Goal: Task Accomplishment & Management: Use online tool/utility

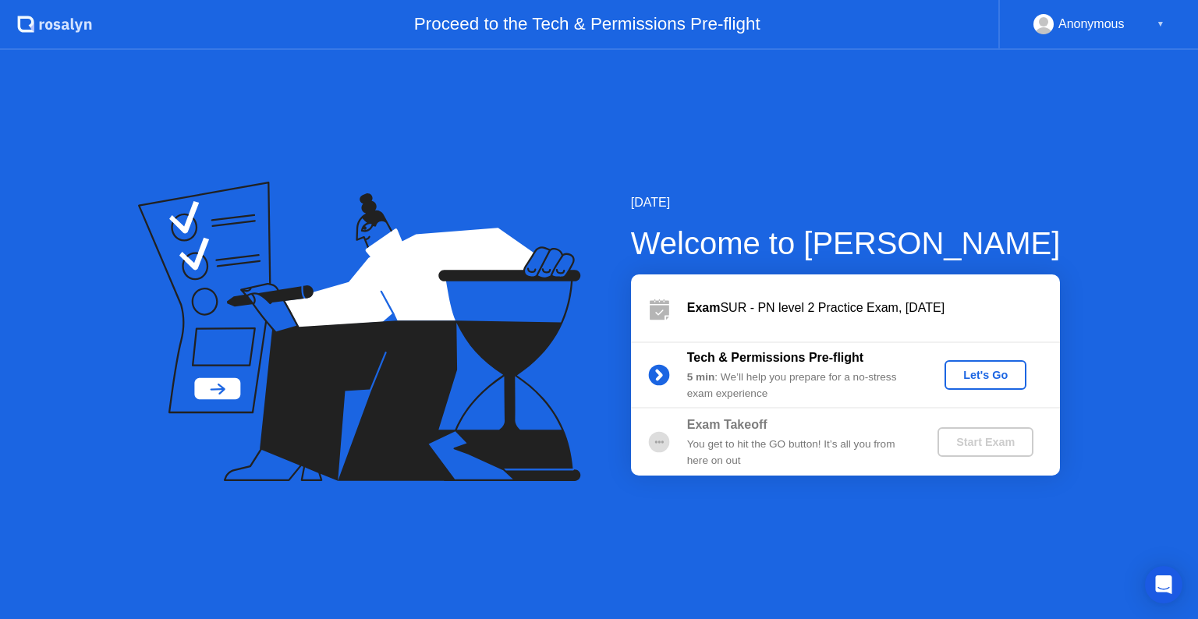
click at [974, 374] on div "Let's Go" at bounding box center [985, 375] width 69 height 12
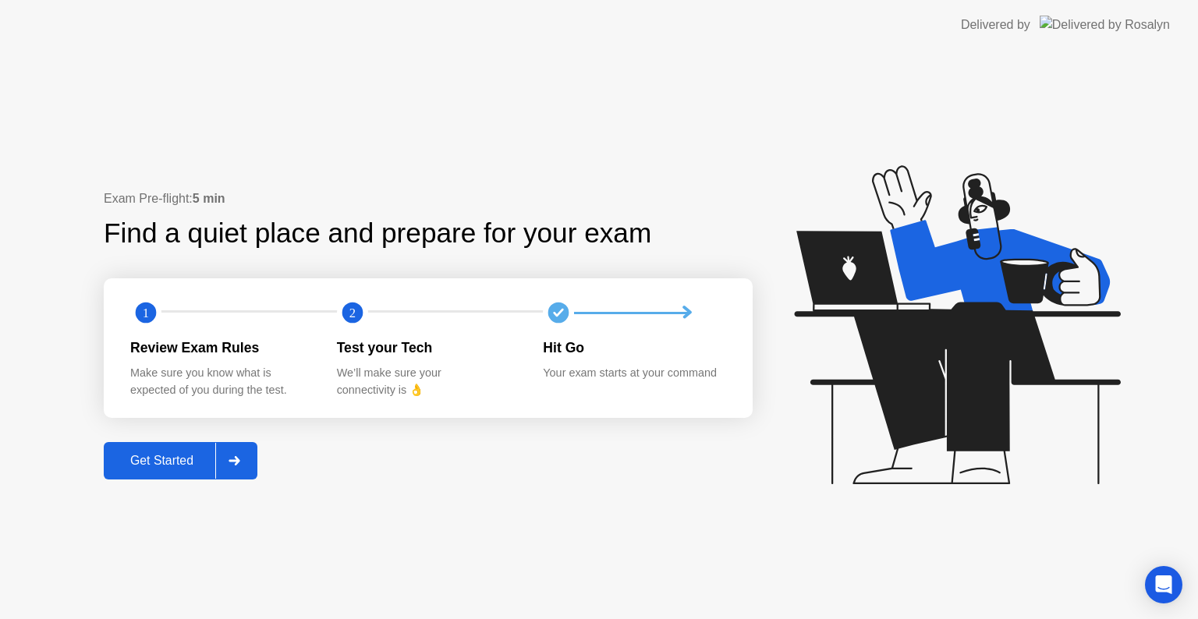
click at [181, 454] on div "Get Started" at bounding box center [161, 461] width 107 height 14
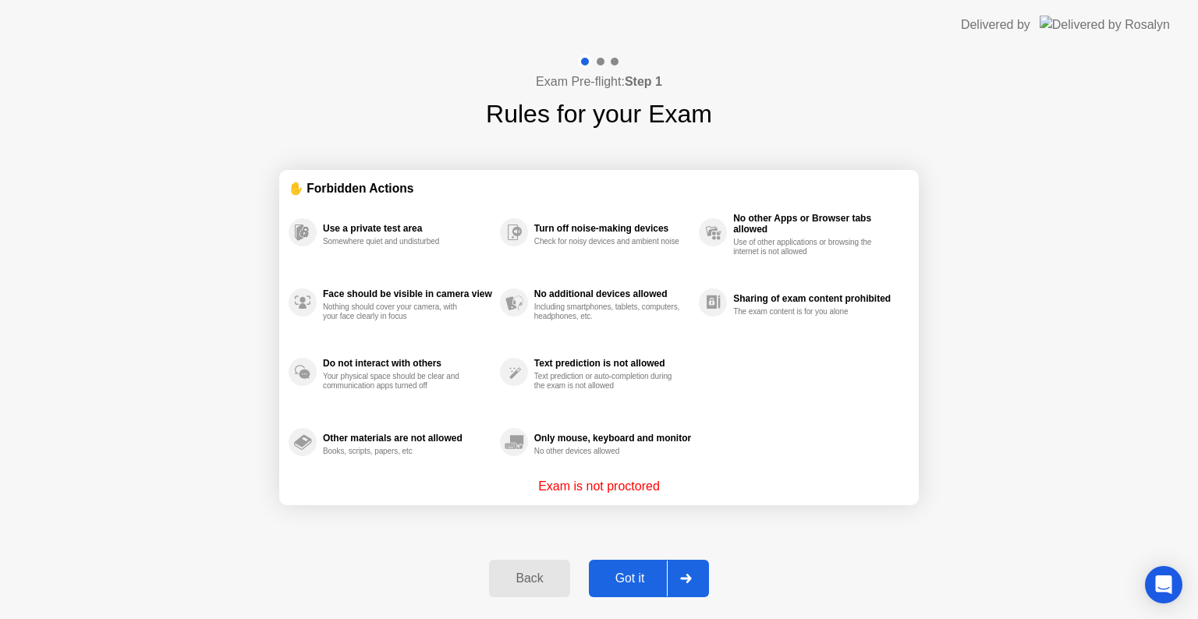
click at [656, 574] on div "Got it" at bounding box center [630, 579] width 73 height 14
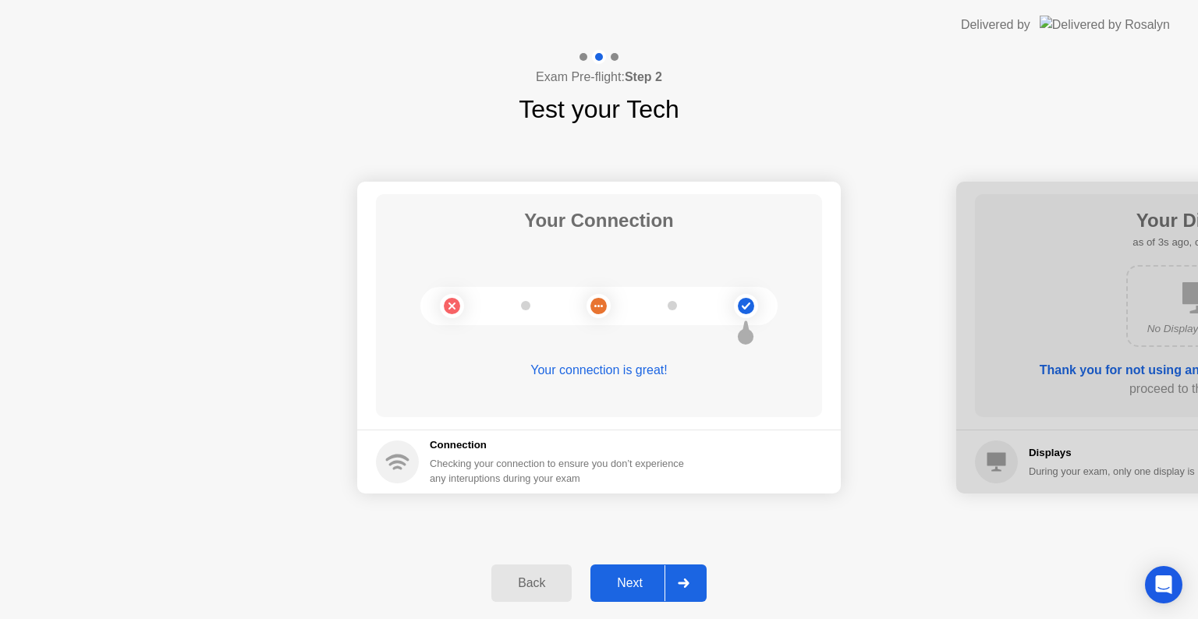
click at [636, 587] on div "Next" at bounding box center [629, 584] width 69 height 14
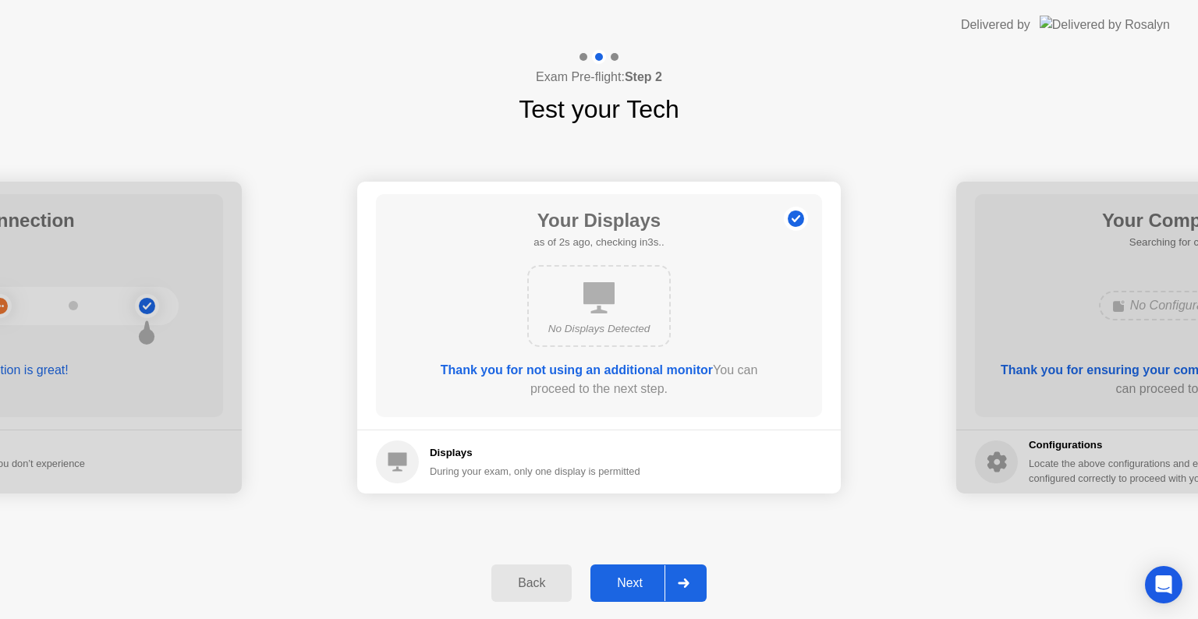
click at [653, 589] on div "Next" at bounding box center [629, 584] width 69 height 14
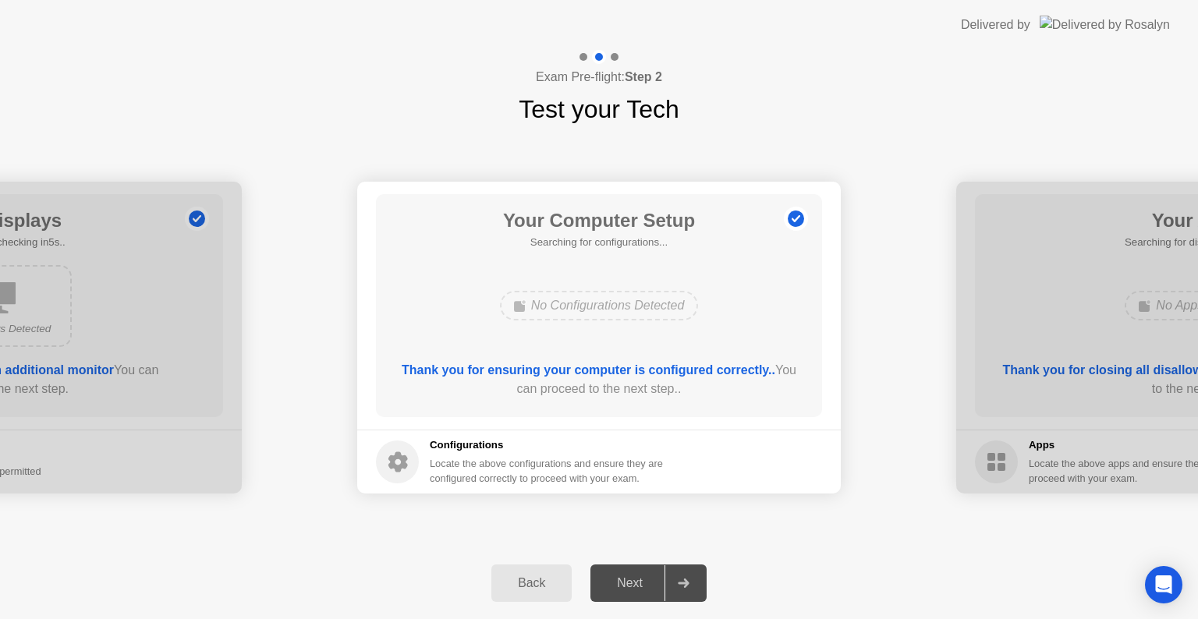
click at [1123, 324] on div at bounding box center [1198, 338] width 484 height 312
click at [652, 581] on div "Next" at bounding box center [629, 584] width 69 height 14
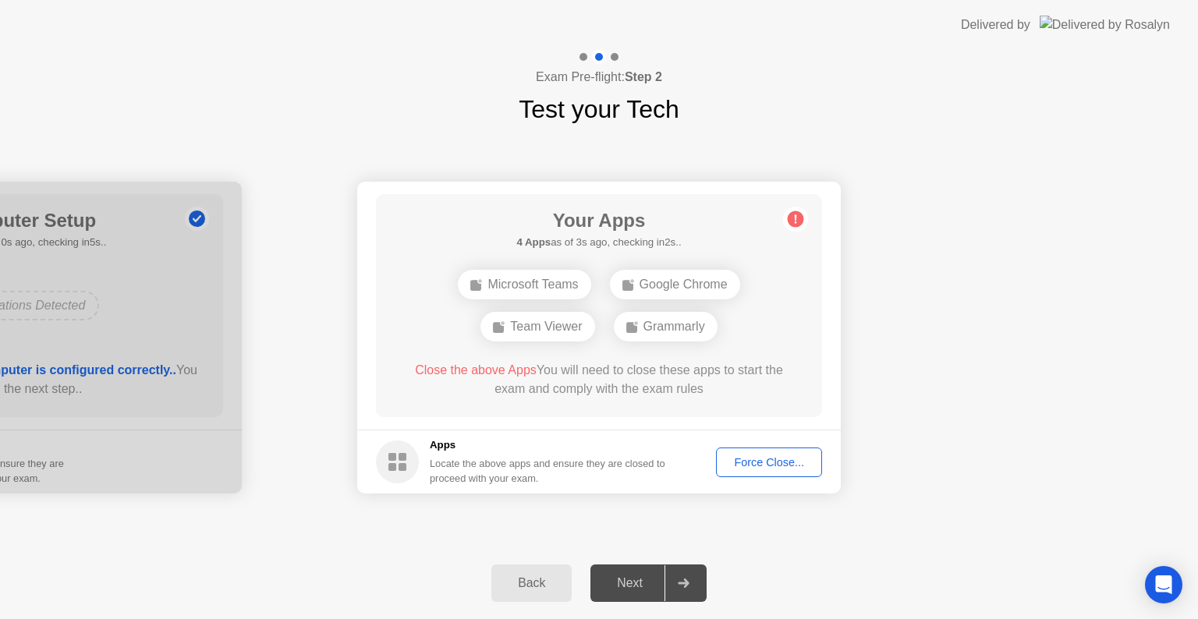
click at [743, 458] on div "Force Close..." at bounding box center [769, 462] width 95 height 12
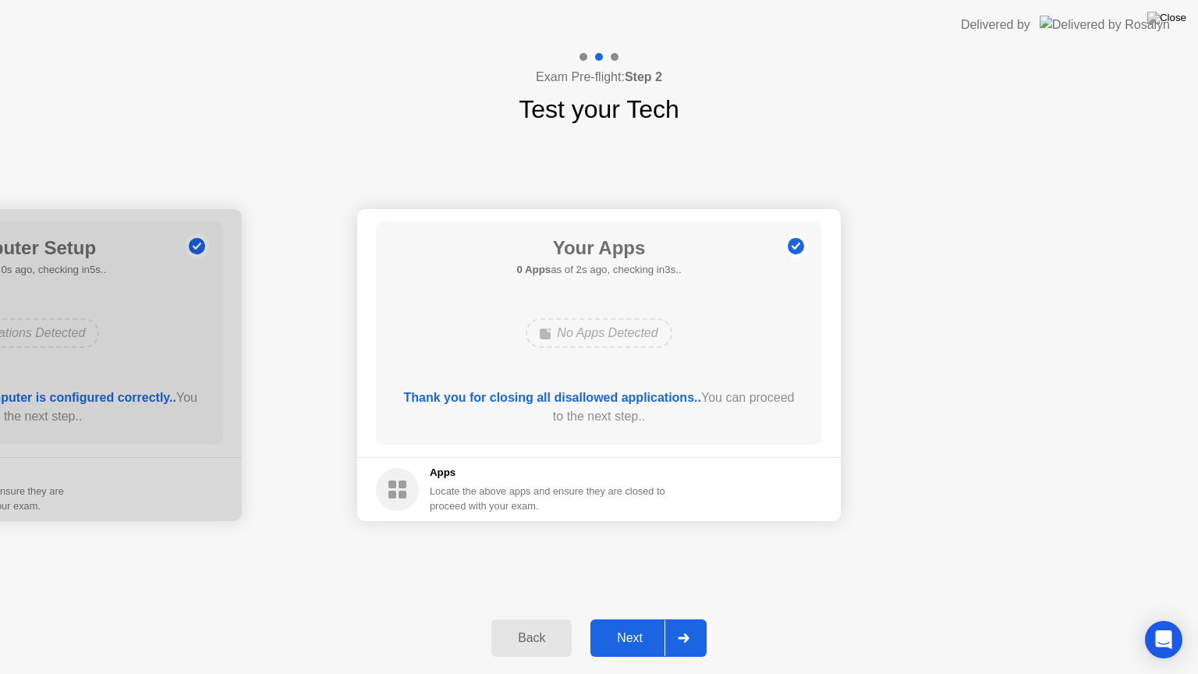
click at [645, 619] on div "Next" at bounding box center [629, 638] width 69 height 14
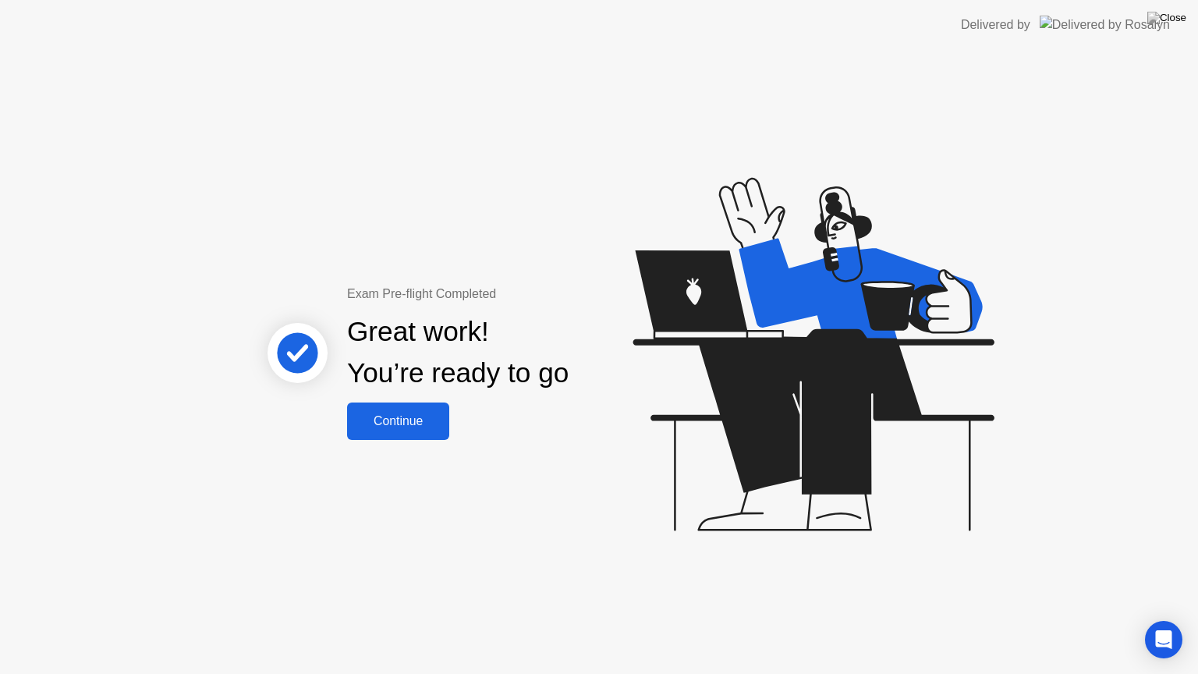
click at [415, 421] on div "Continue" at bounding box center [398, 421] width 93 height 14
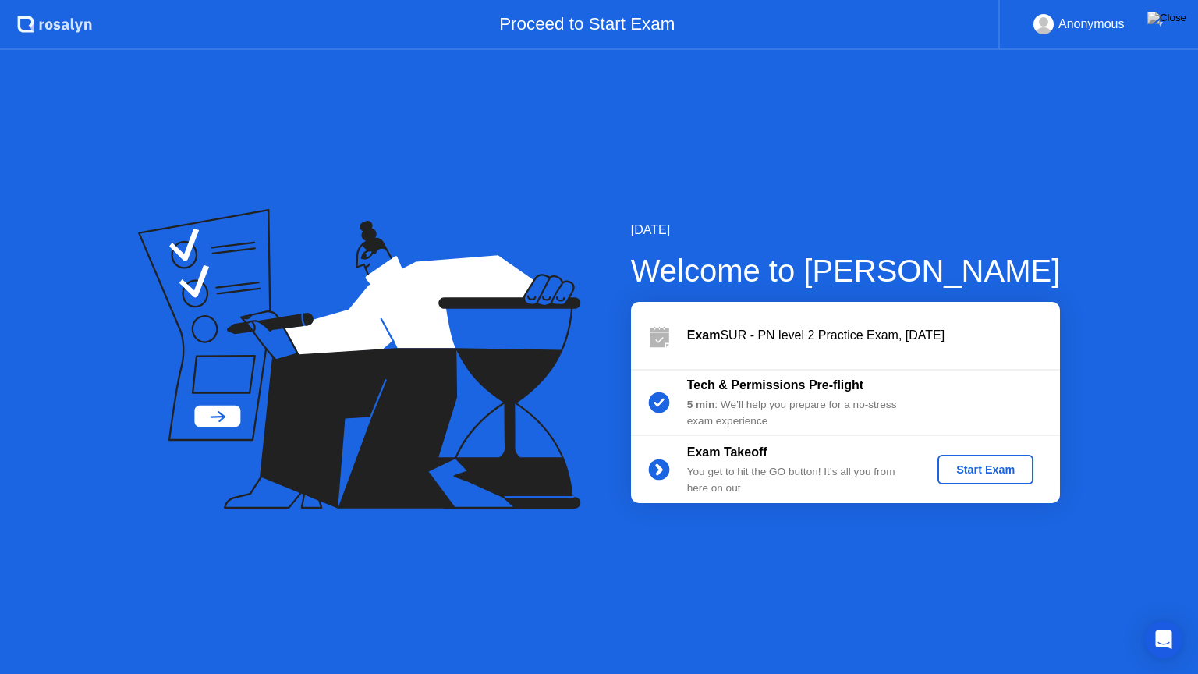
click at [1004, 460] on button "Start Exam" at bounding box center [986, 470] width 96 height 30
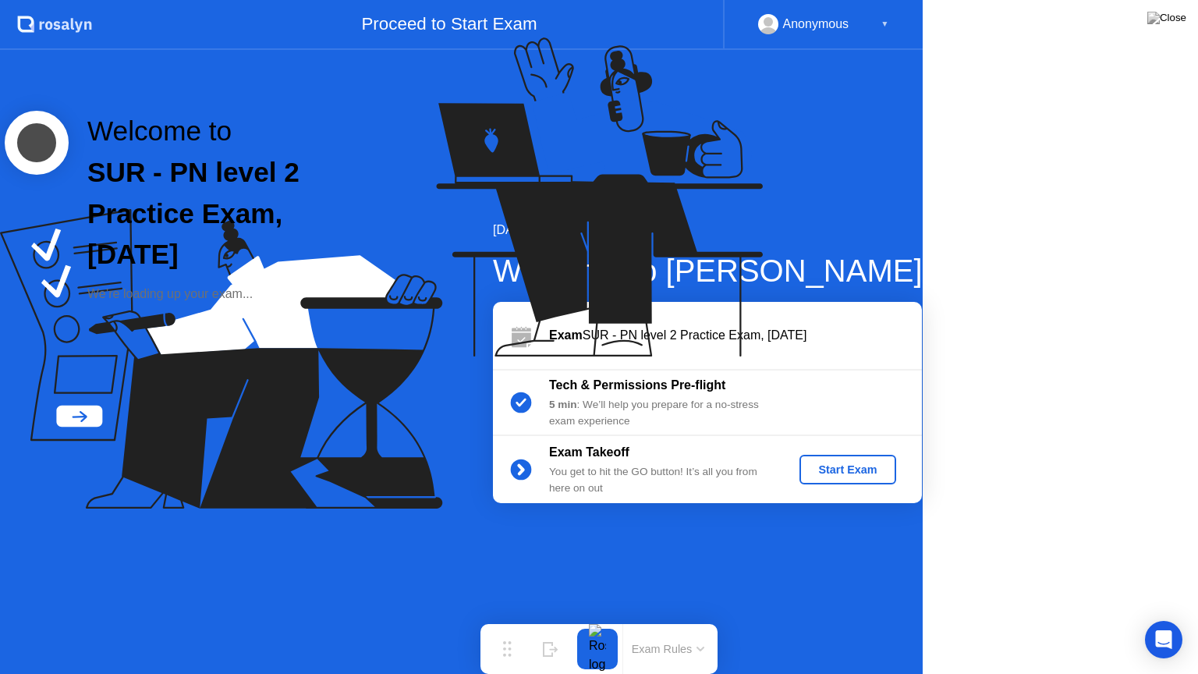
click at [802, 414] on div "Welcome to SUR - PN level 2 Practice Exam, [DATE] We’re loading up your exam..." at bounding box center [401, 207] width 802 height 414
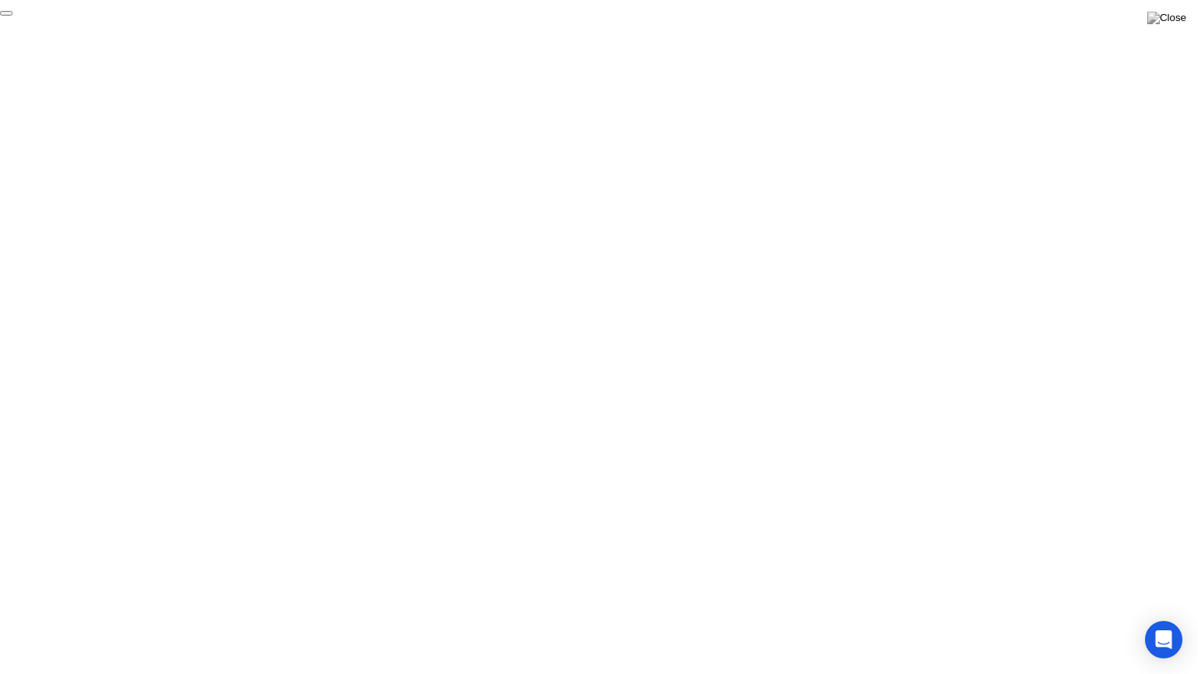
click div "End Proctoring Session"
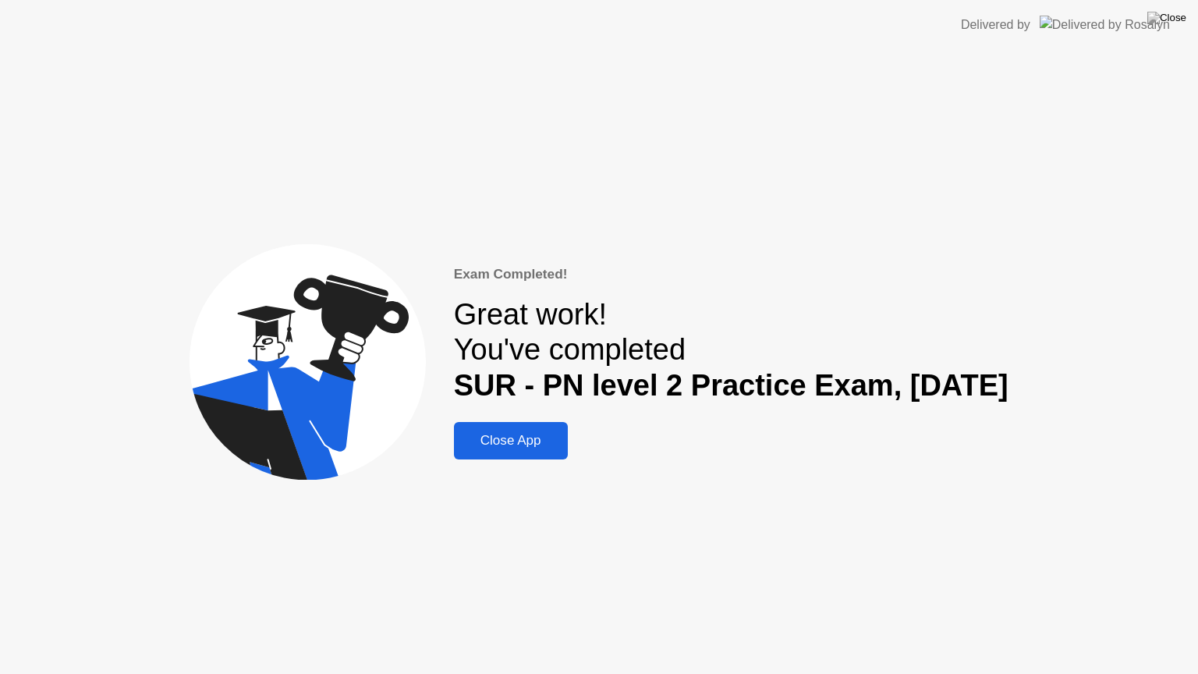
click at [519, 449] on div "Close App" at bounding box center [511, 441] width 105 height 16
